Goal: Transaction & Acquisition: Purchase product/service

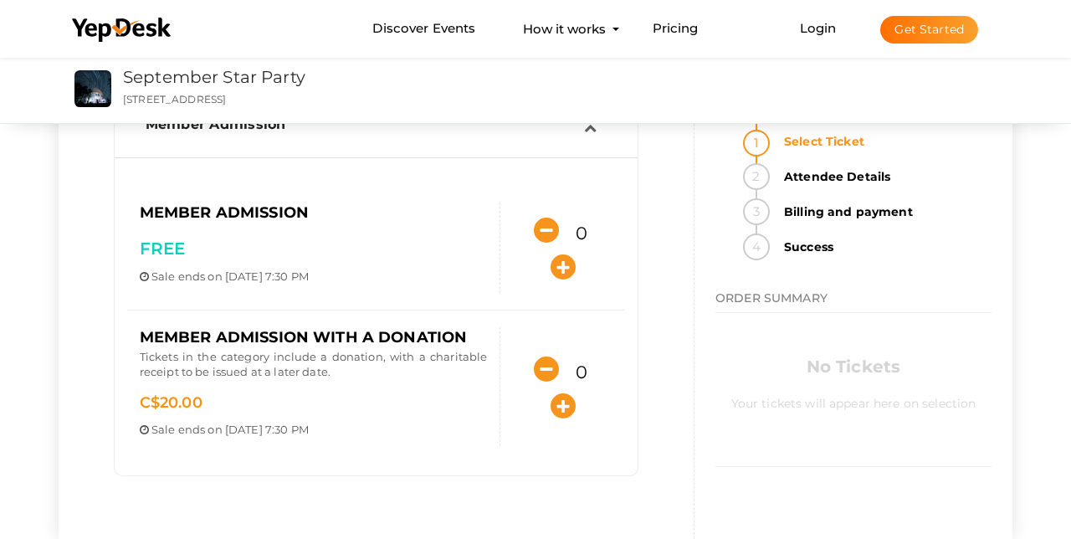
scroll to position [140, 0]
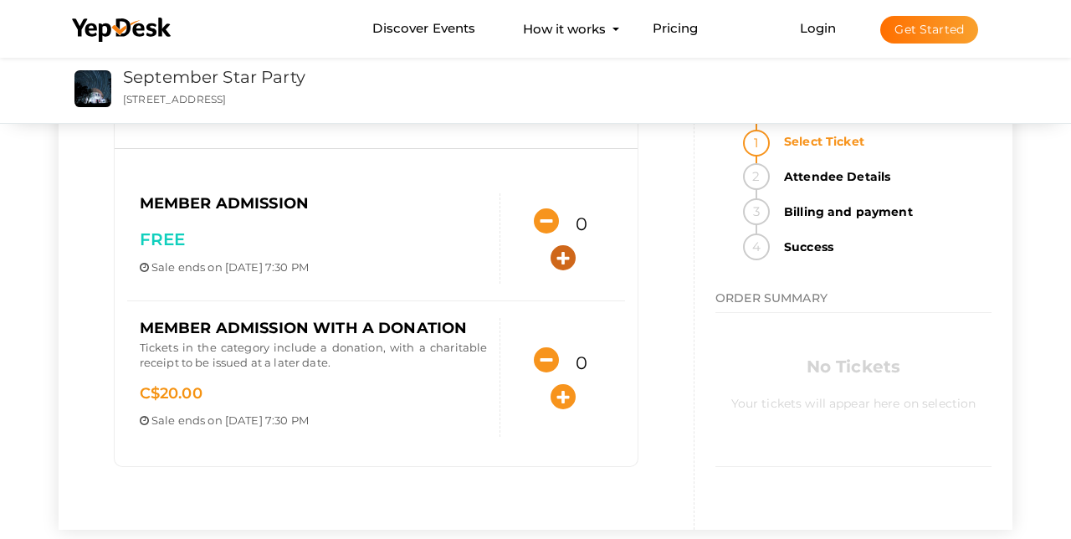
click at [562, 254] on icon "button" at bounding box center [563, 257] width 25 height 25
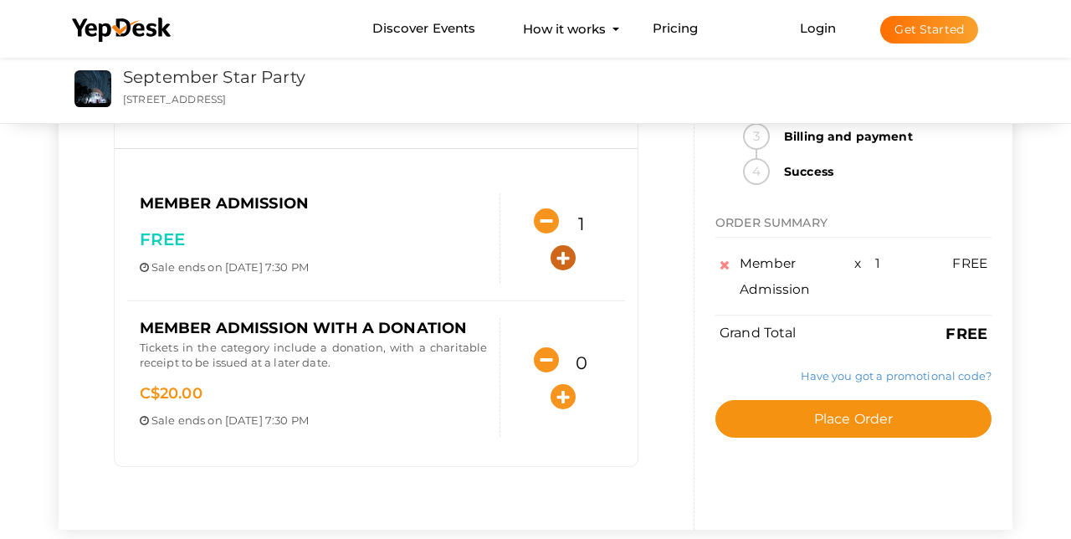
click at [562, 254] on icon "button" at bounding box center [563, 257] width 25 height 25
type input "5"
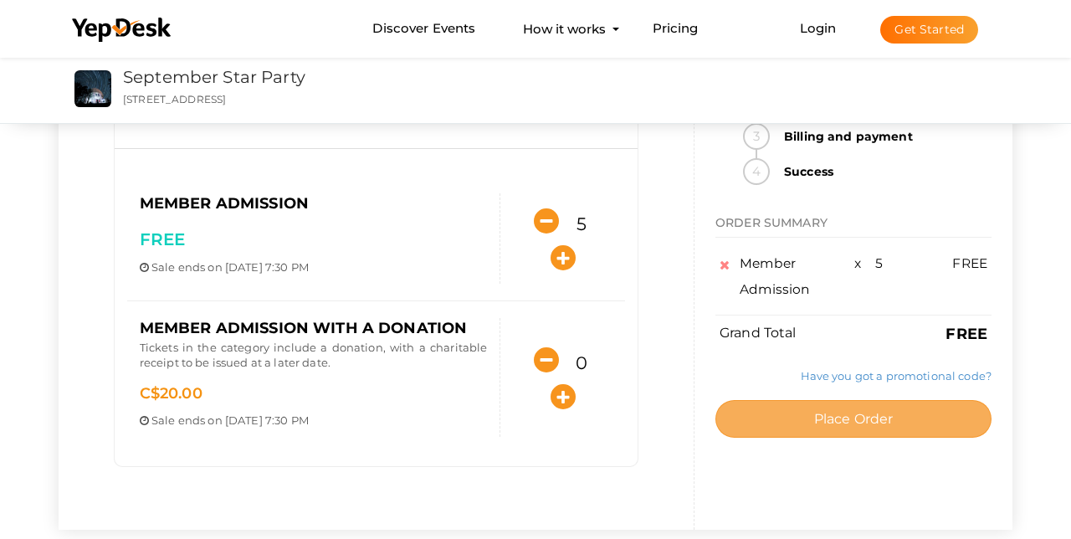
click at [847, 422] on span "Place Order" at bounding box center [853, 419] width 79 height 16
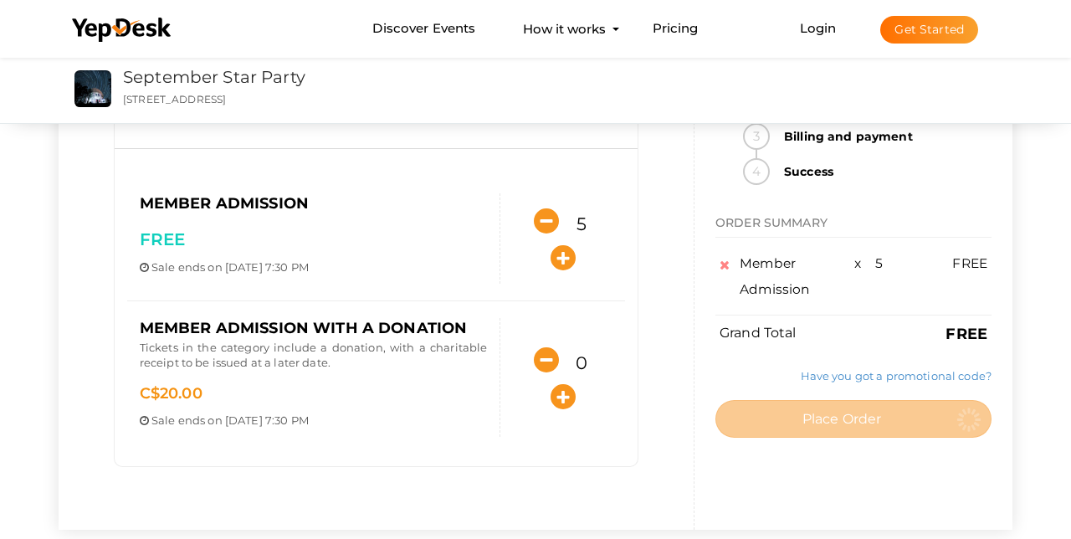
scroll to position [0, 0]
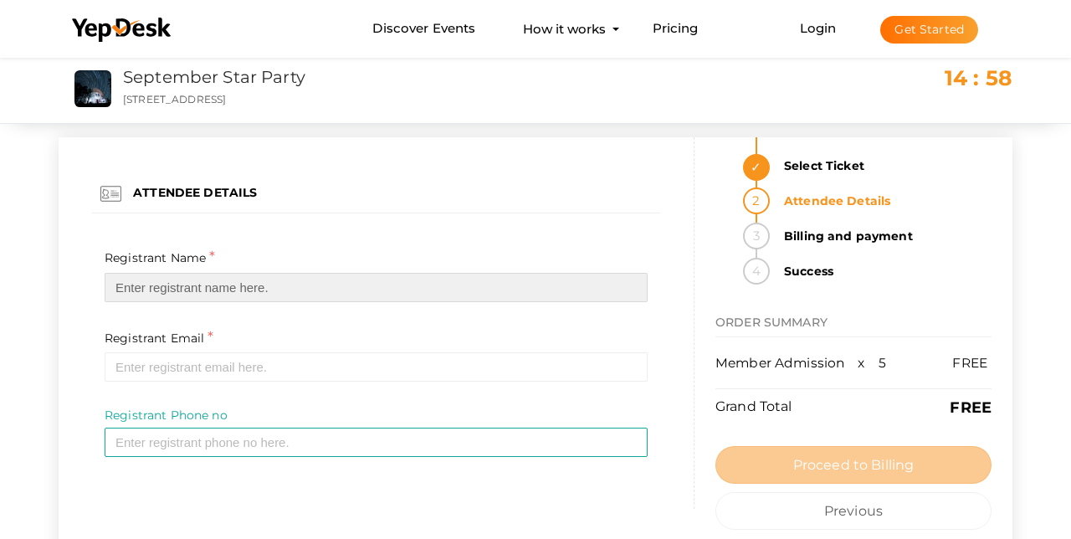
click at [254, 285] on input "text" at bounding box center [376, 287] width 543 height 29
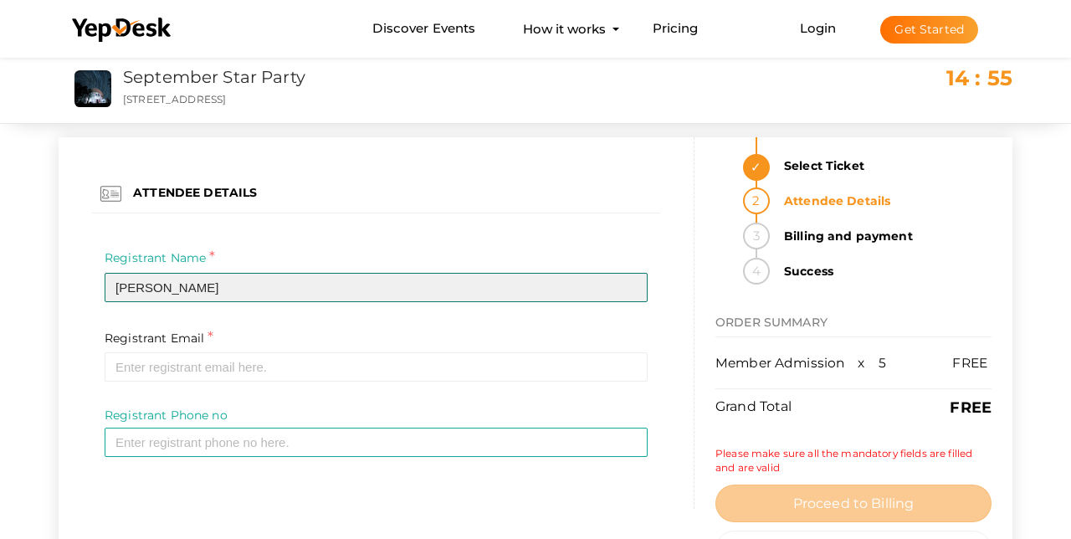
type input "Janet Mumford"
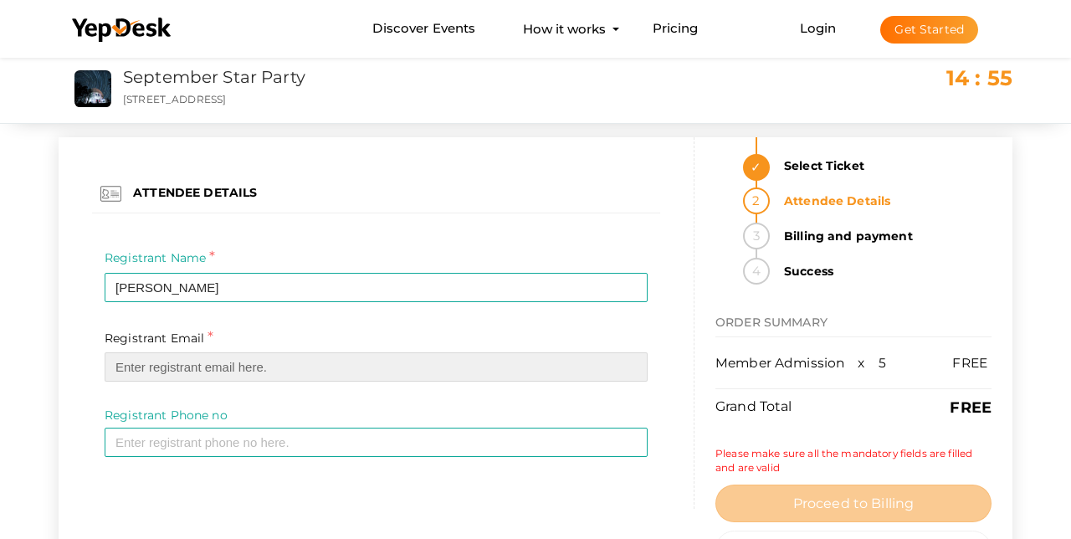
click at [209, 367] on input "email" at bounding box center [376, 366] width 543 height 29
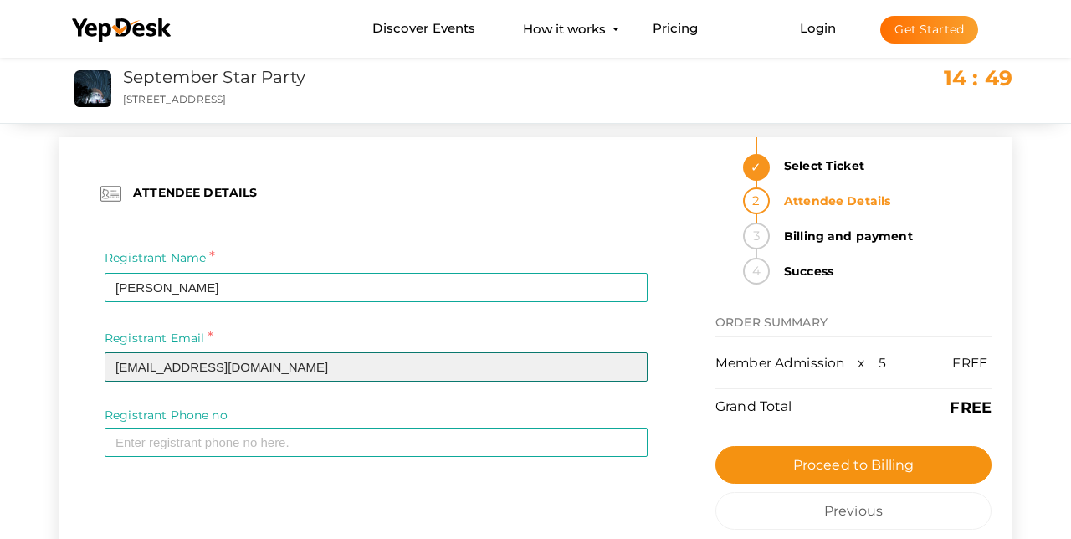
type input "[EMAIL_ADDRESS][DOMAIN_NAME]"
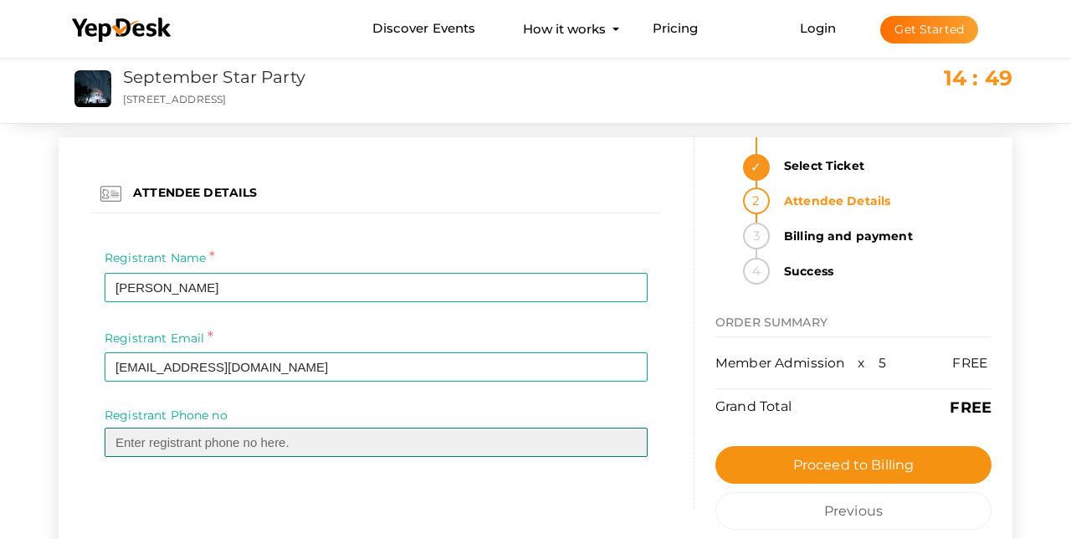
click at [140, 443] on input "text" at bounding box center [376, 442] width 543 height 29
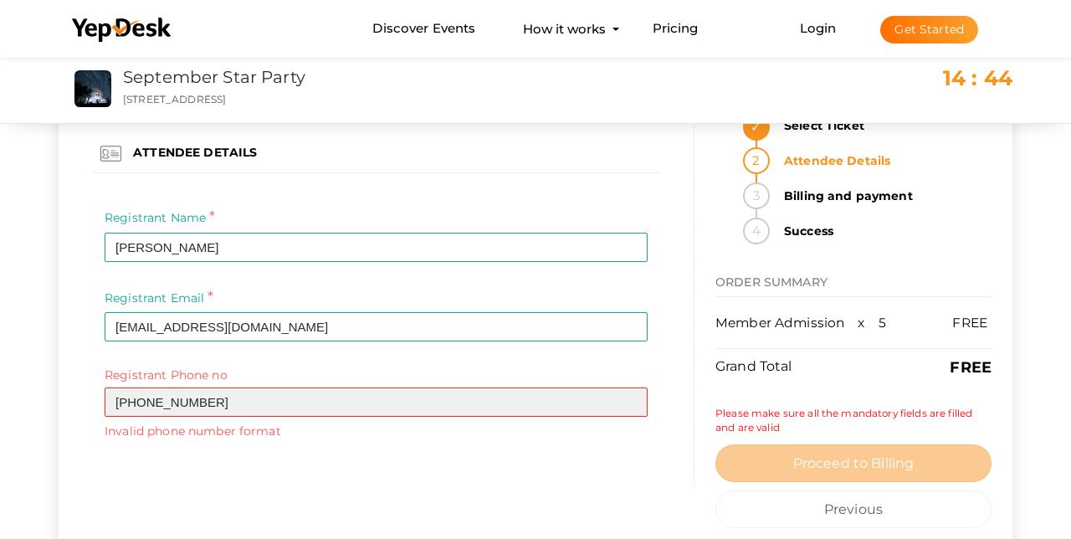
scroll to position [44, 0]
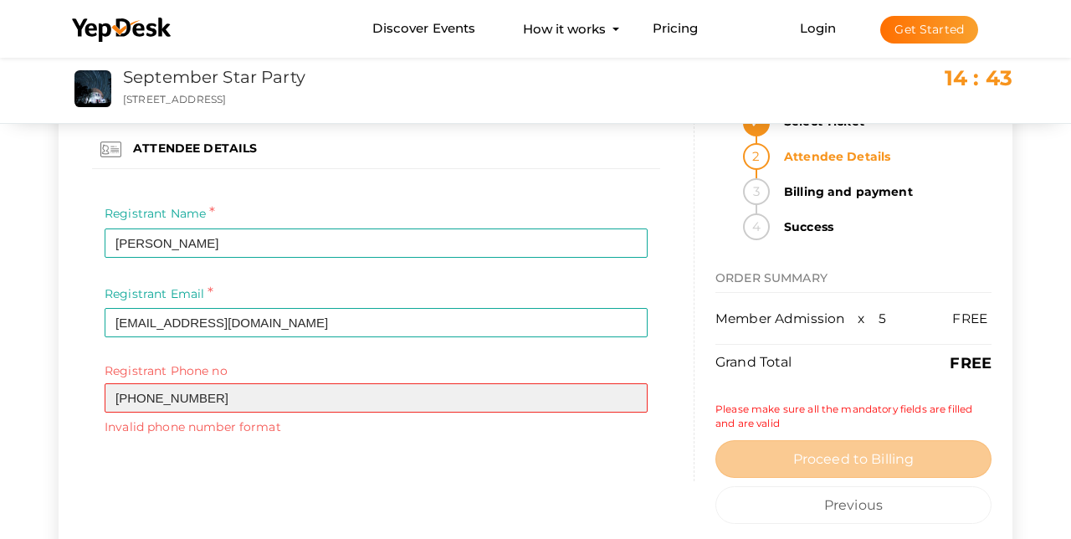
click at [140, 400] on input "604-228-3499" at bounding box center [376, 397] width 543 height 29
click at [158, 398] on input "604228-3499" at bounding box center [376, 397] width 543 height 29
click at [162, 398] on input "604228-3499" at bounding box center [376, 397] width 543 height 29
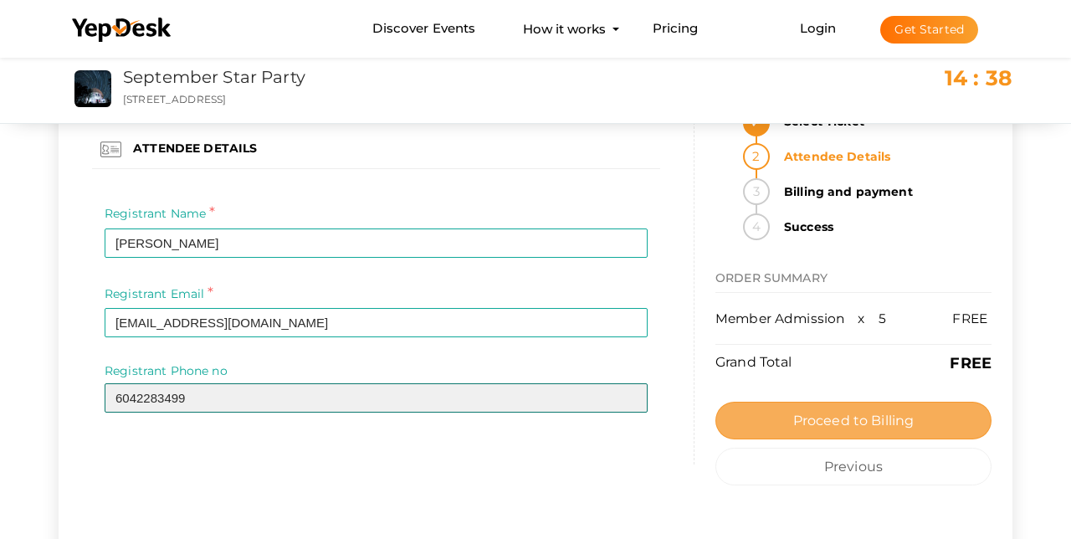
type input "6042283499"
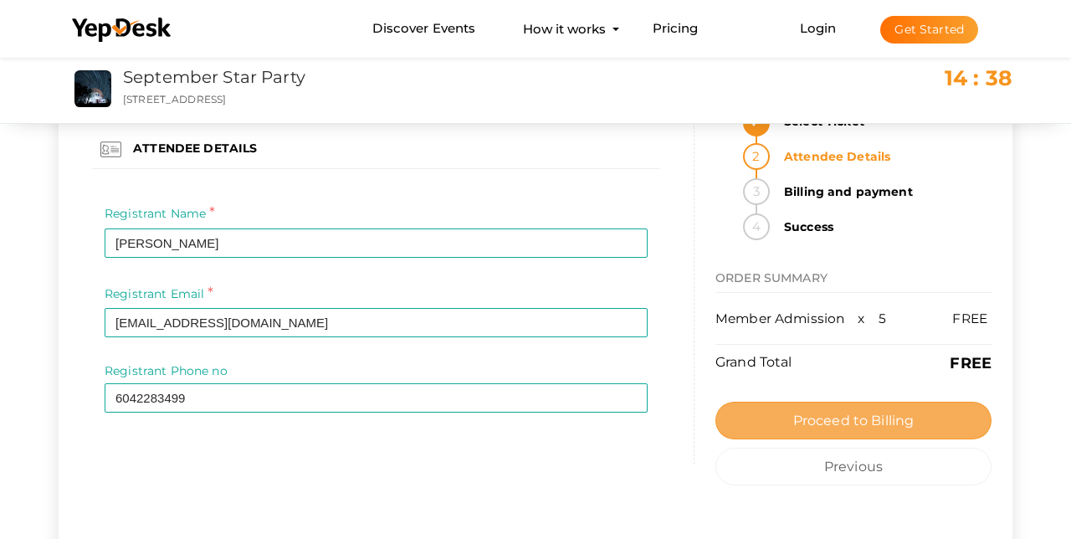
click at [824, 419] on span "Proceed to Billing" at bounding box center [853, 421] width 121 height 16
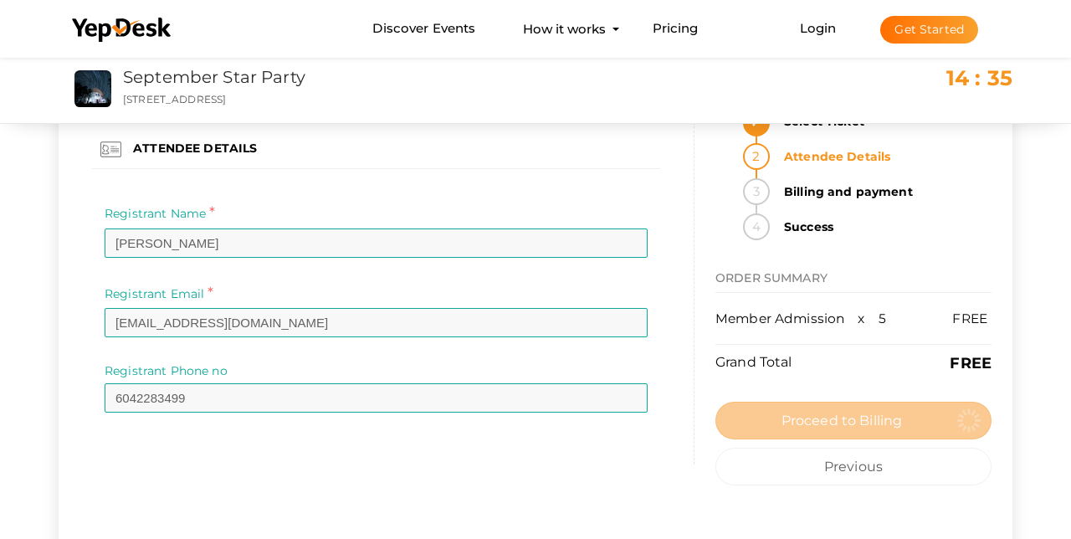
scroll to position [0, 0]
